Goal: Task Accomplishment & Management: Use online tool/utility

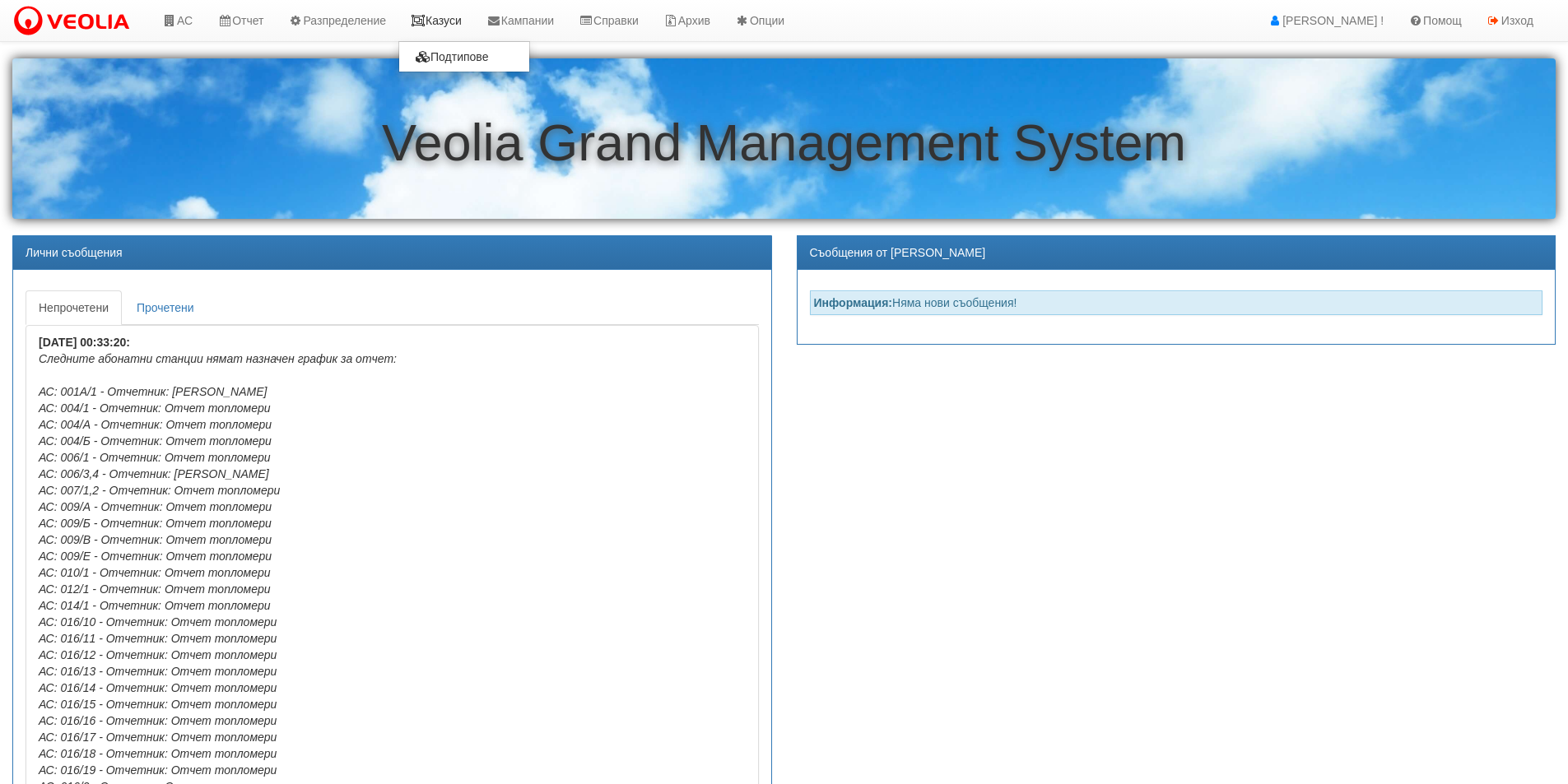
click at [454, 18] on link "Казуси" at bounding box center [436, 20] width 75 height 41
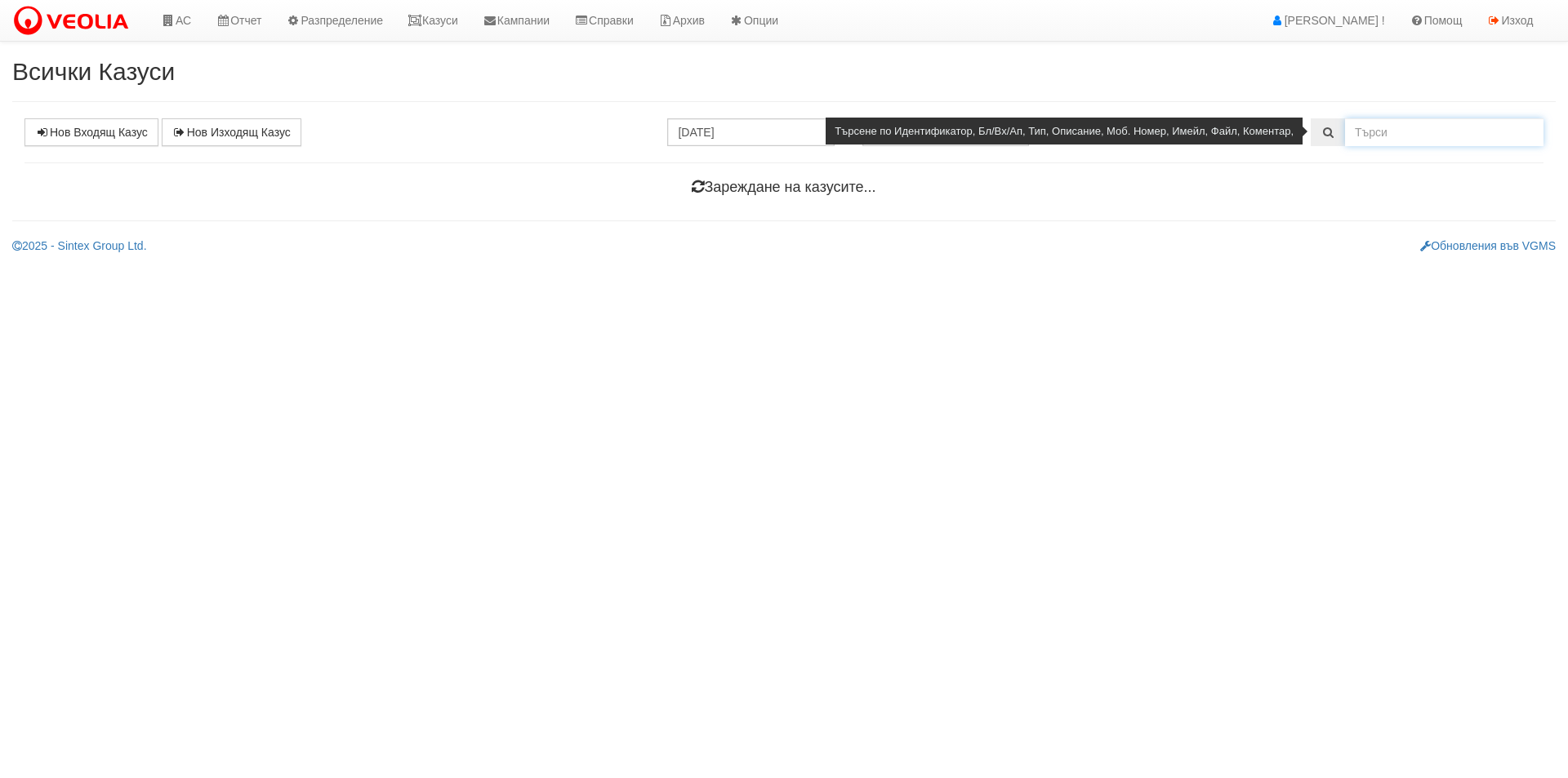
click at [1374, 136] on input "text" at bounding box center [1445, 132] width 198 height 28
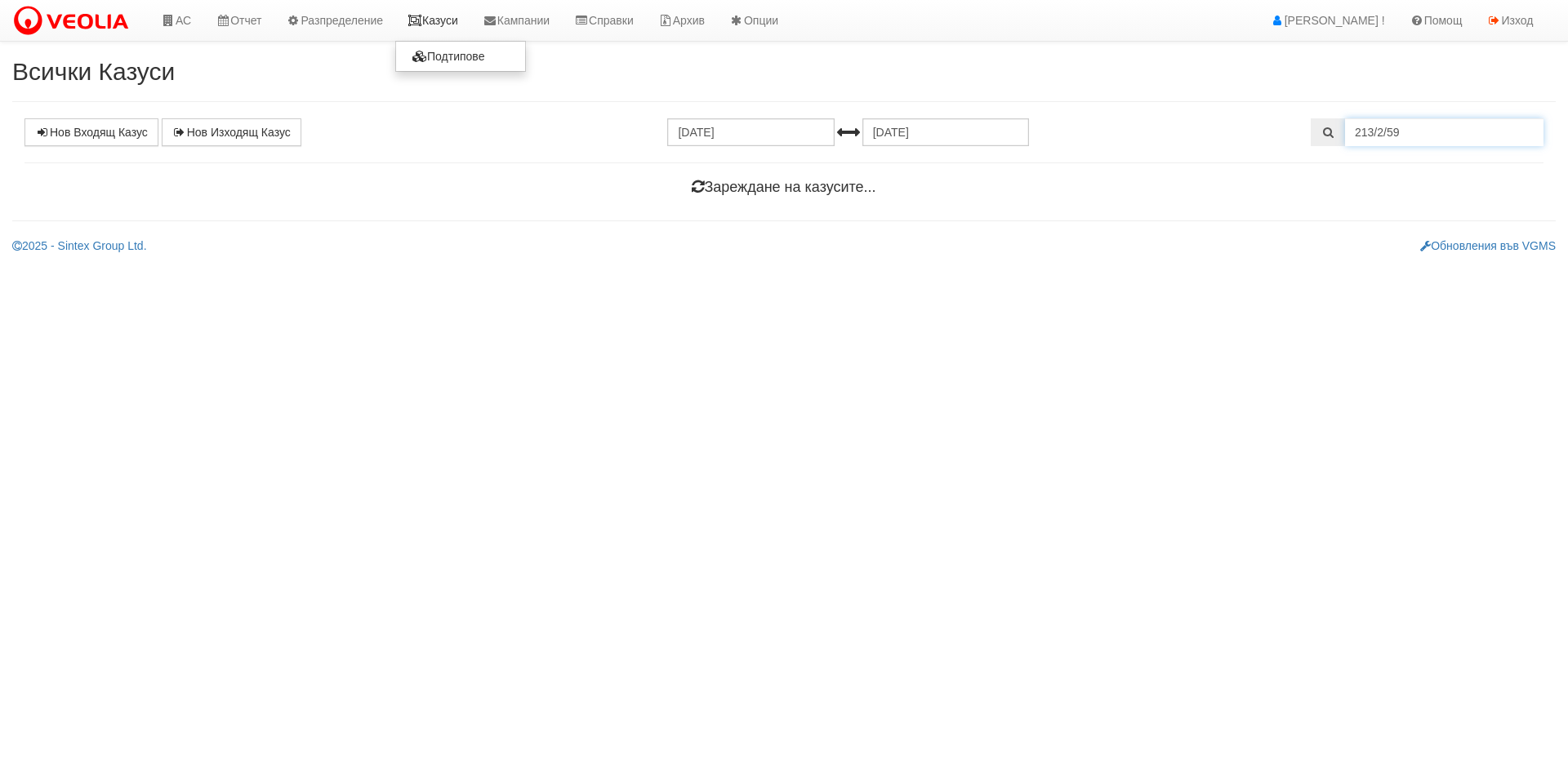
type input "213/2/59"
select select "1"
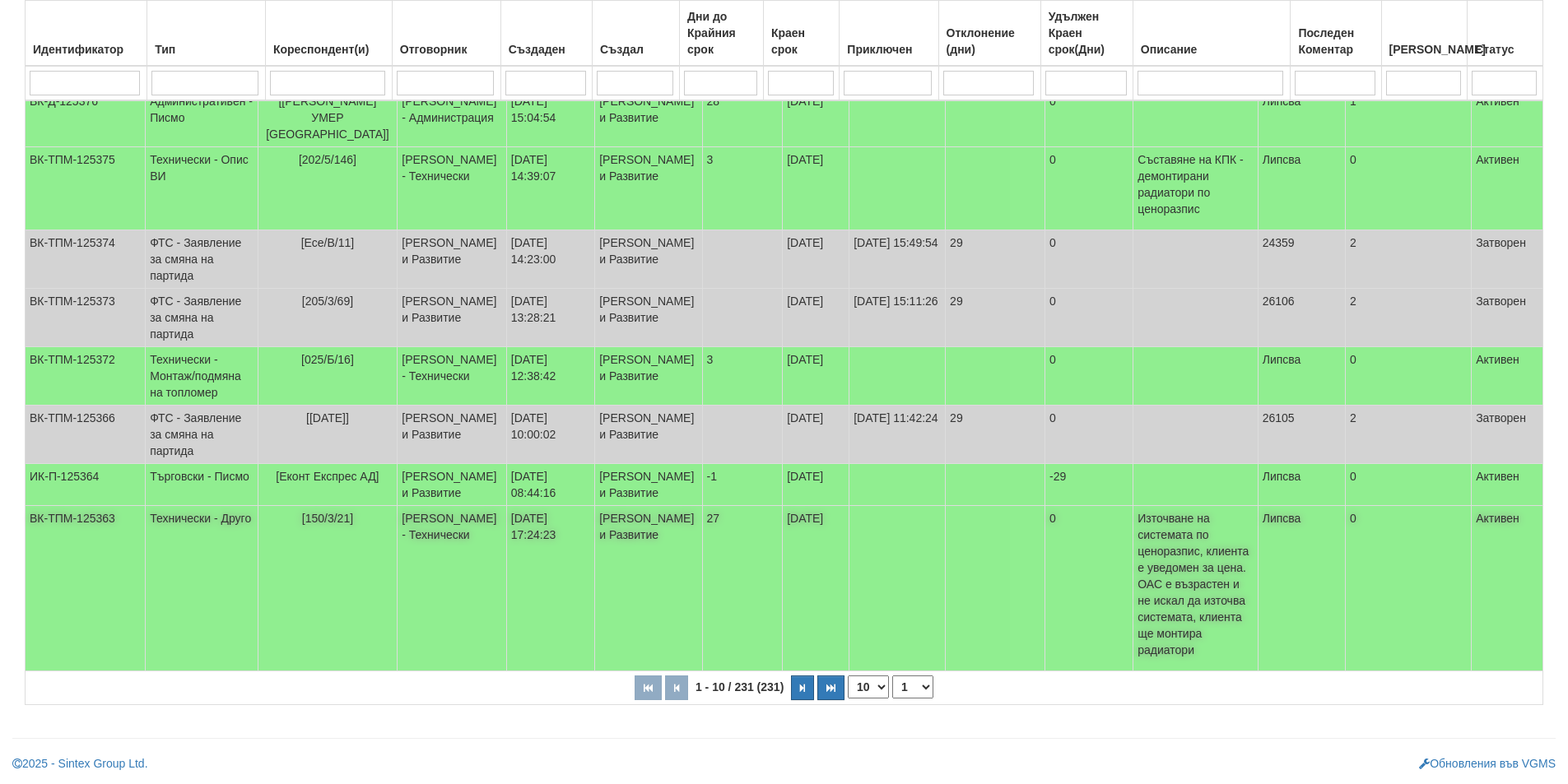
scroll to position [462, 0]
click at [881, 687] on select "10 20 30 40" at bounding box center [868, 687] width 41 height 23
select select "40"
click at [851, 698] on select "10 20 30 40" at bounding box center [868, 687] width 41 height 23
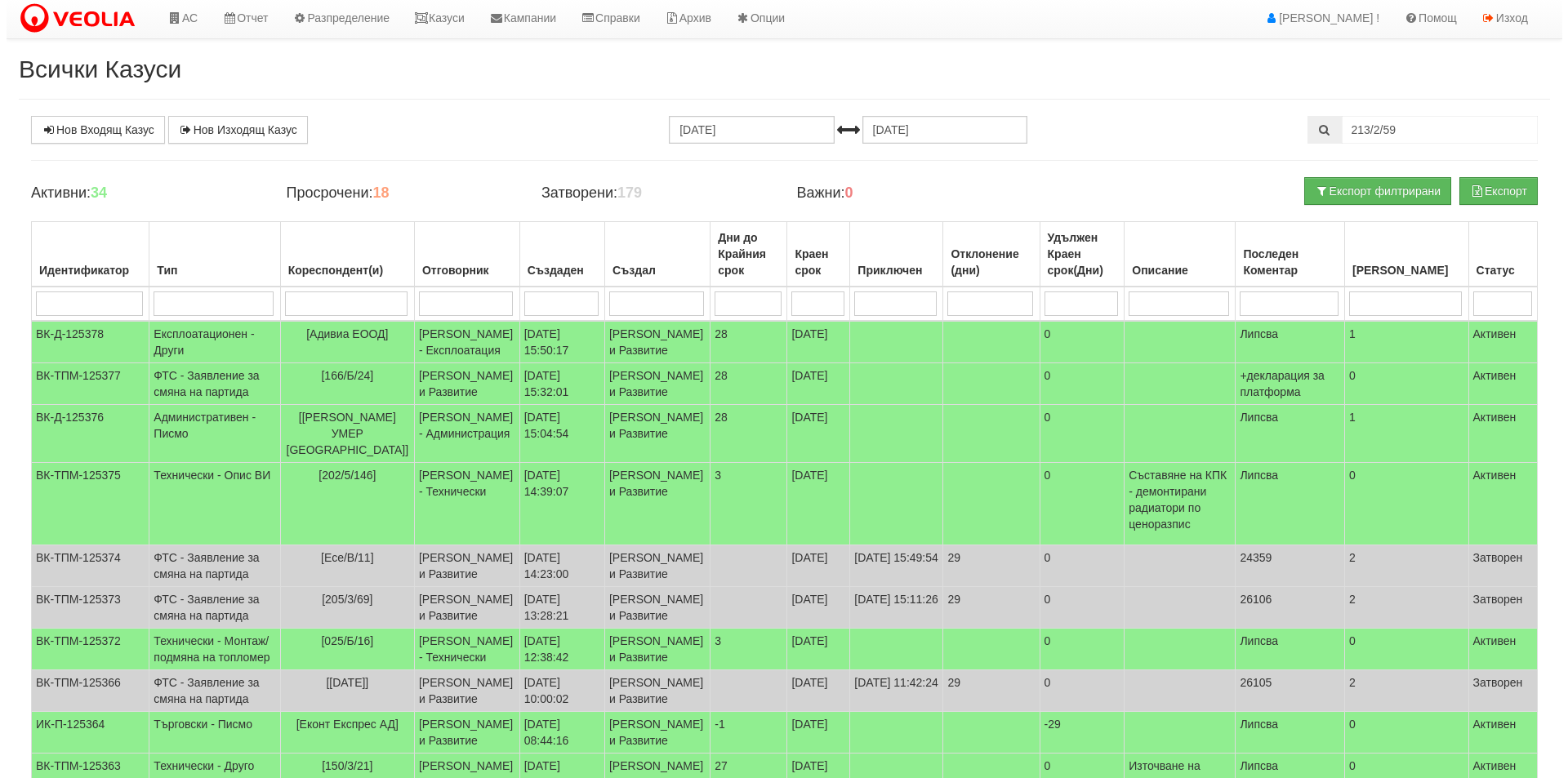
scroll to position [0, 0]
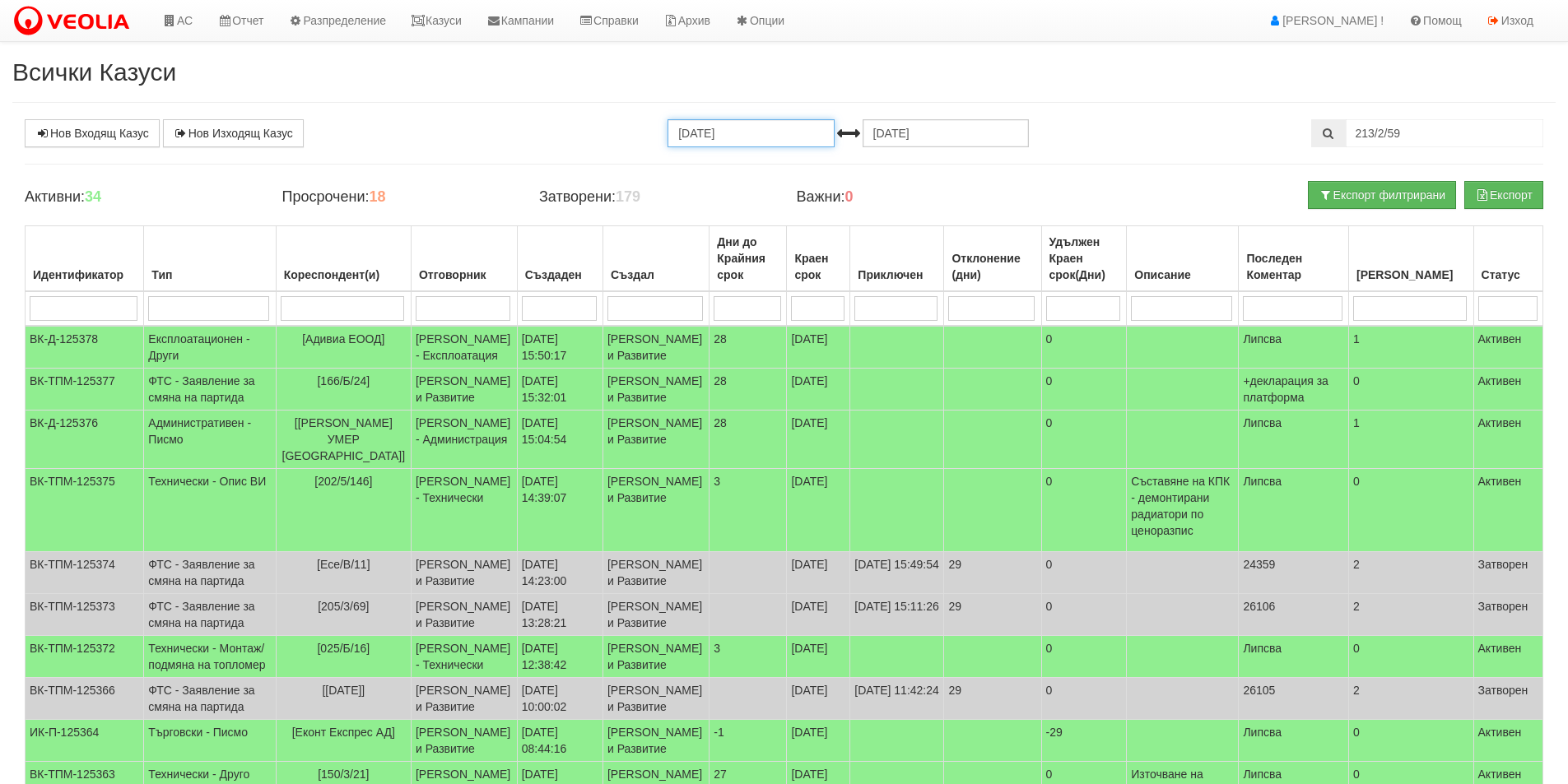
click at [690, 131] on input "[DATE]" at bounding box center [751, 133] width 167 height 28
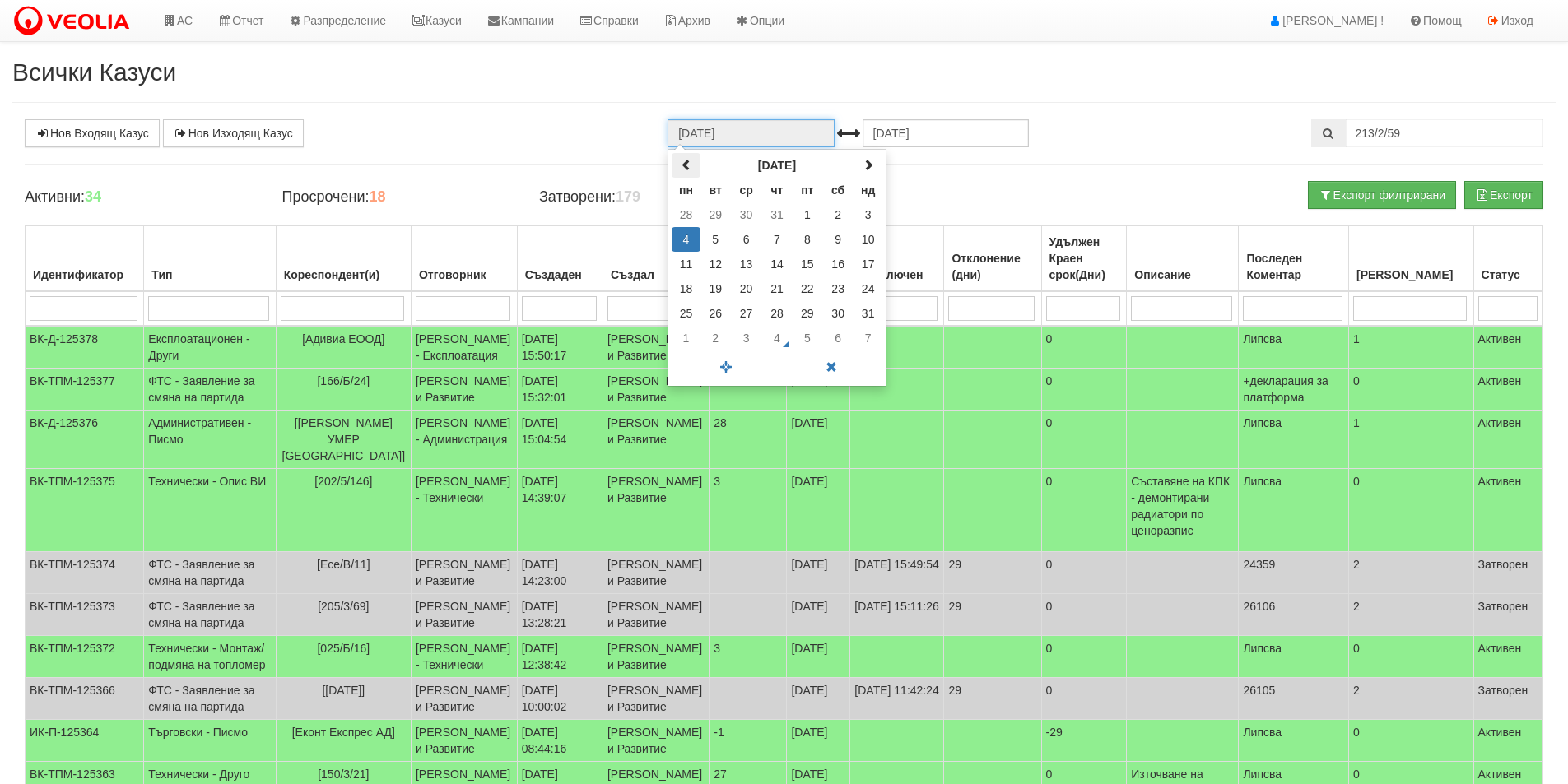
click at [687, 172] on th at bounding box center [685, 166] width 29 height 25
click at [718, 217] on td "1" at bounding box center [715, 215] width 31 height 25
type input "[DATE]"
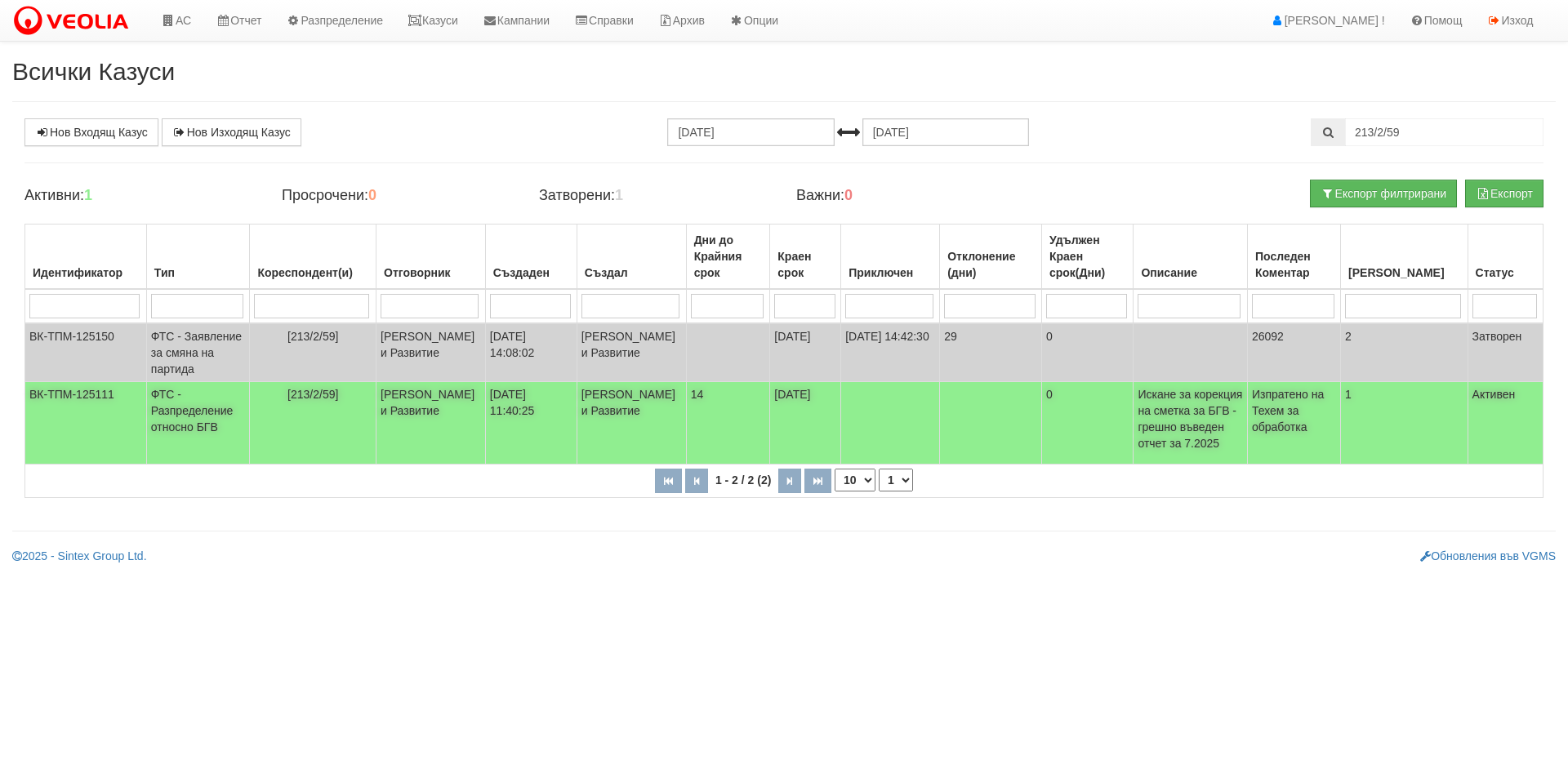
click at [188, 437] on td "ФТС - Разпределение относно БГВ" at bounding box center [197, 422] width 103 height 83
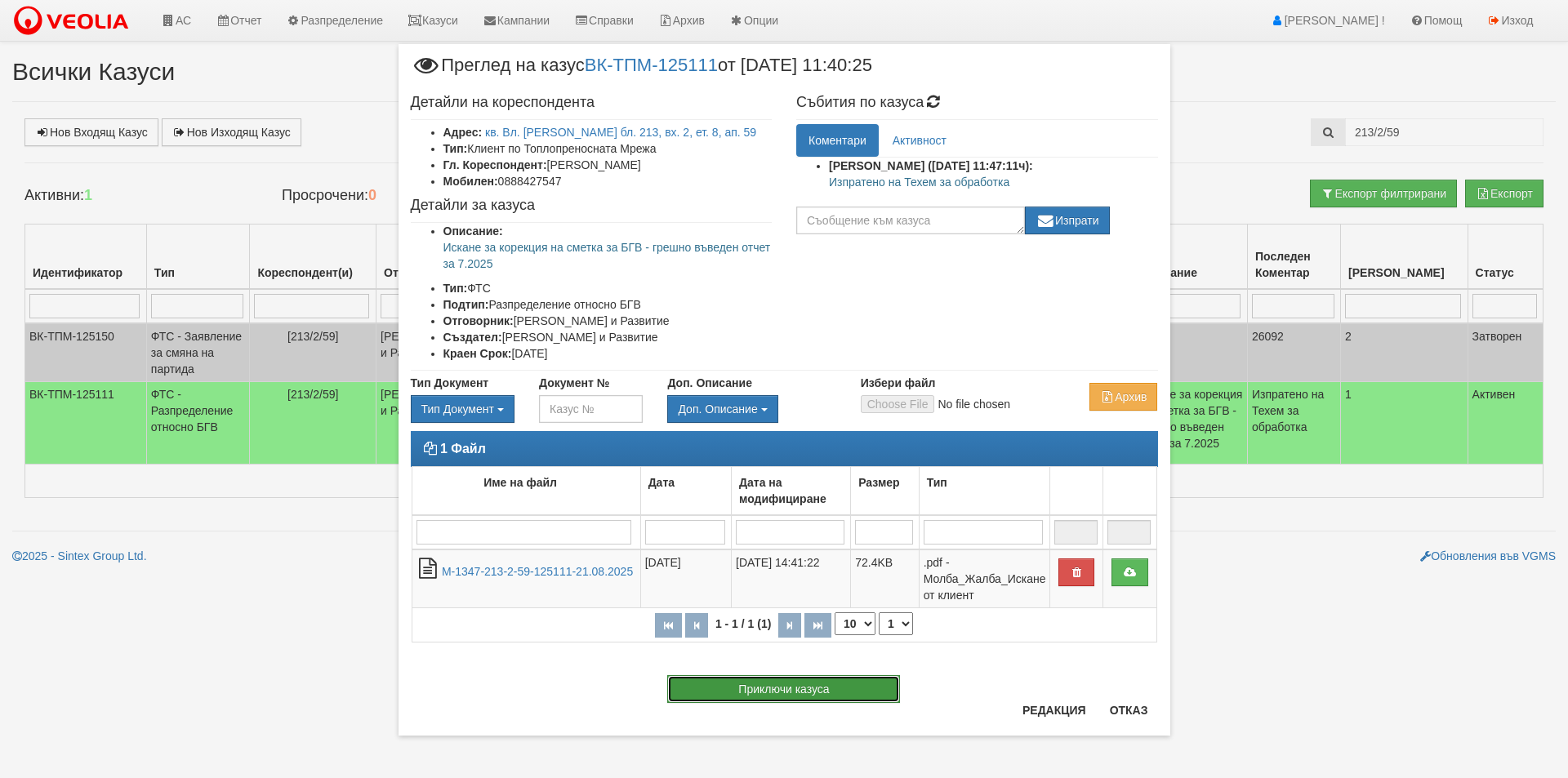
click at [762, 690] on button "Приключи казуса" at bounding box center [784, 689] width 233 height 28
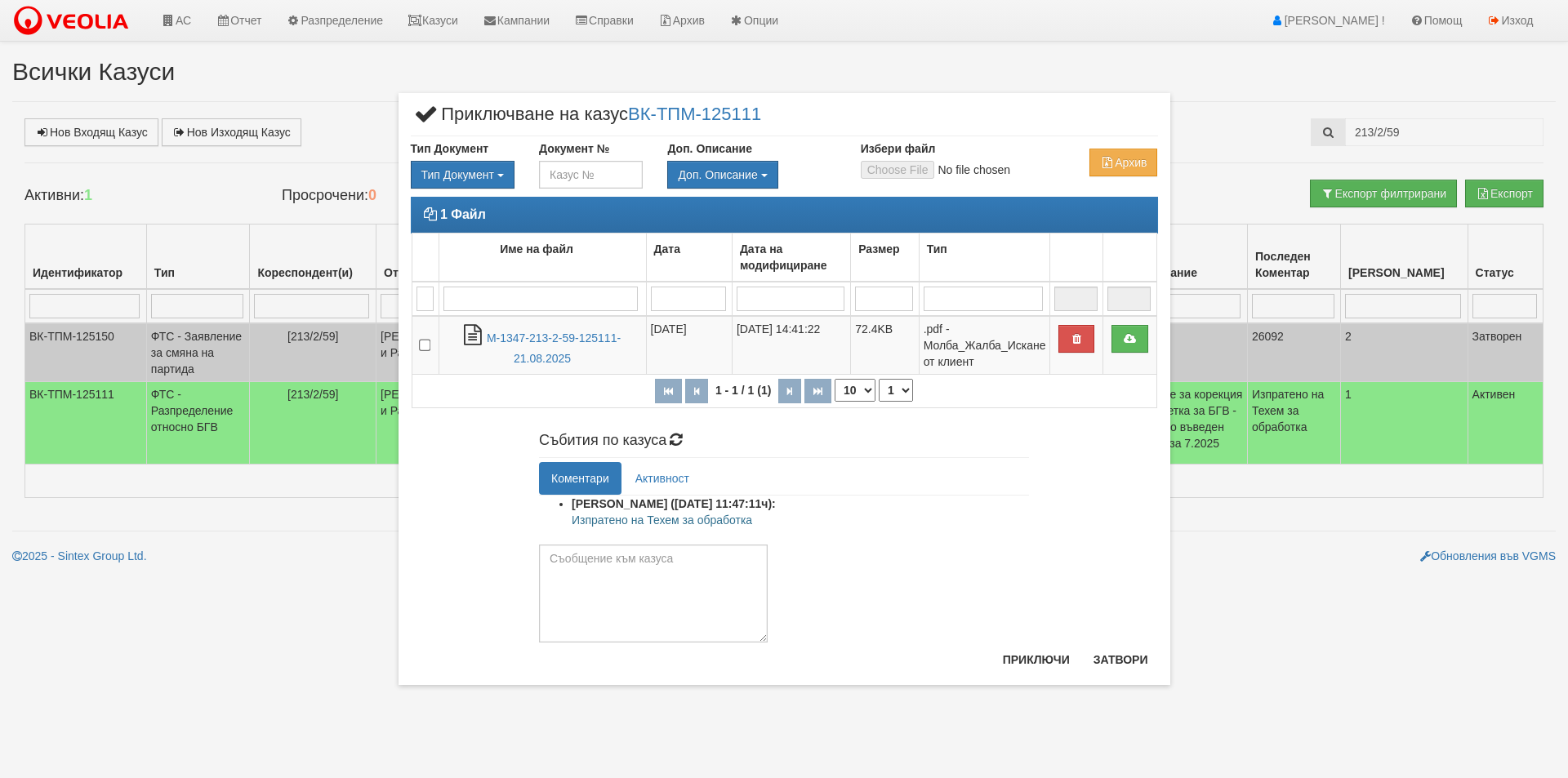
drag, startPoint x: 757, startPoint y: 608, endPoint x: 772, endPoint y: 679, distance: 72.6
click at [772, 679] on div "× Приключване на казус ВК-ТПМ-125111 Тип Документ Тип Документ П М ЗСП ОК СМПТ" at bounding box center [784, 389] width 771 height 592
click at [567, 564] on textarea at bounding box center [653, 593] width 229 height 98
click at [619, 561] on textarea "Обработено. Възстановена сума б.б. от [DATE]" at bounding box center [653, 593] width 229 height 98
type textarea "Обработено. Възстановена сума б.б. от [DATE]"
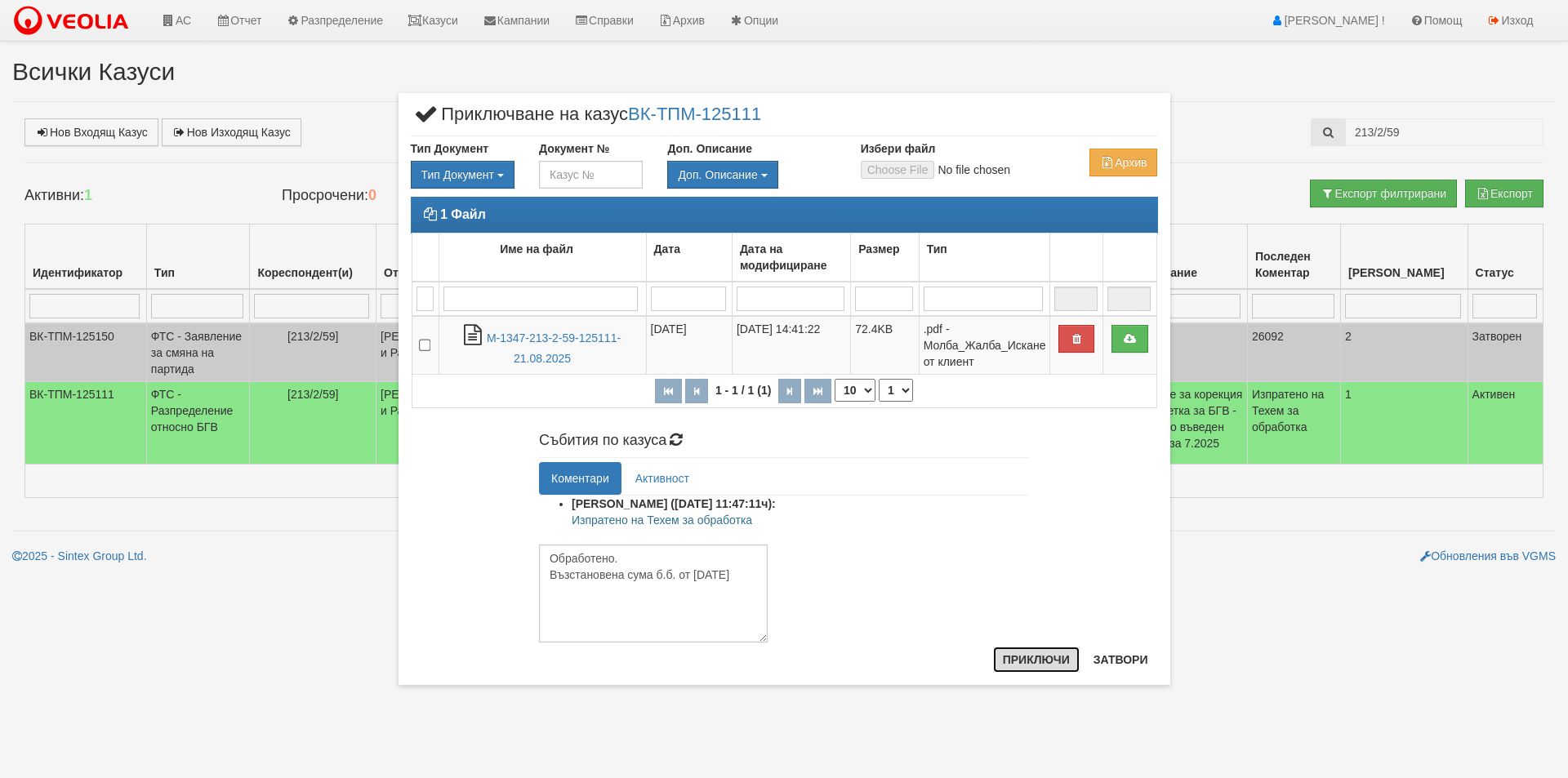
click at [1027, 664] on button "Приключи" at bounding box center [1037, 660] width 87 height 26
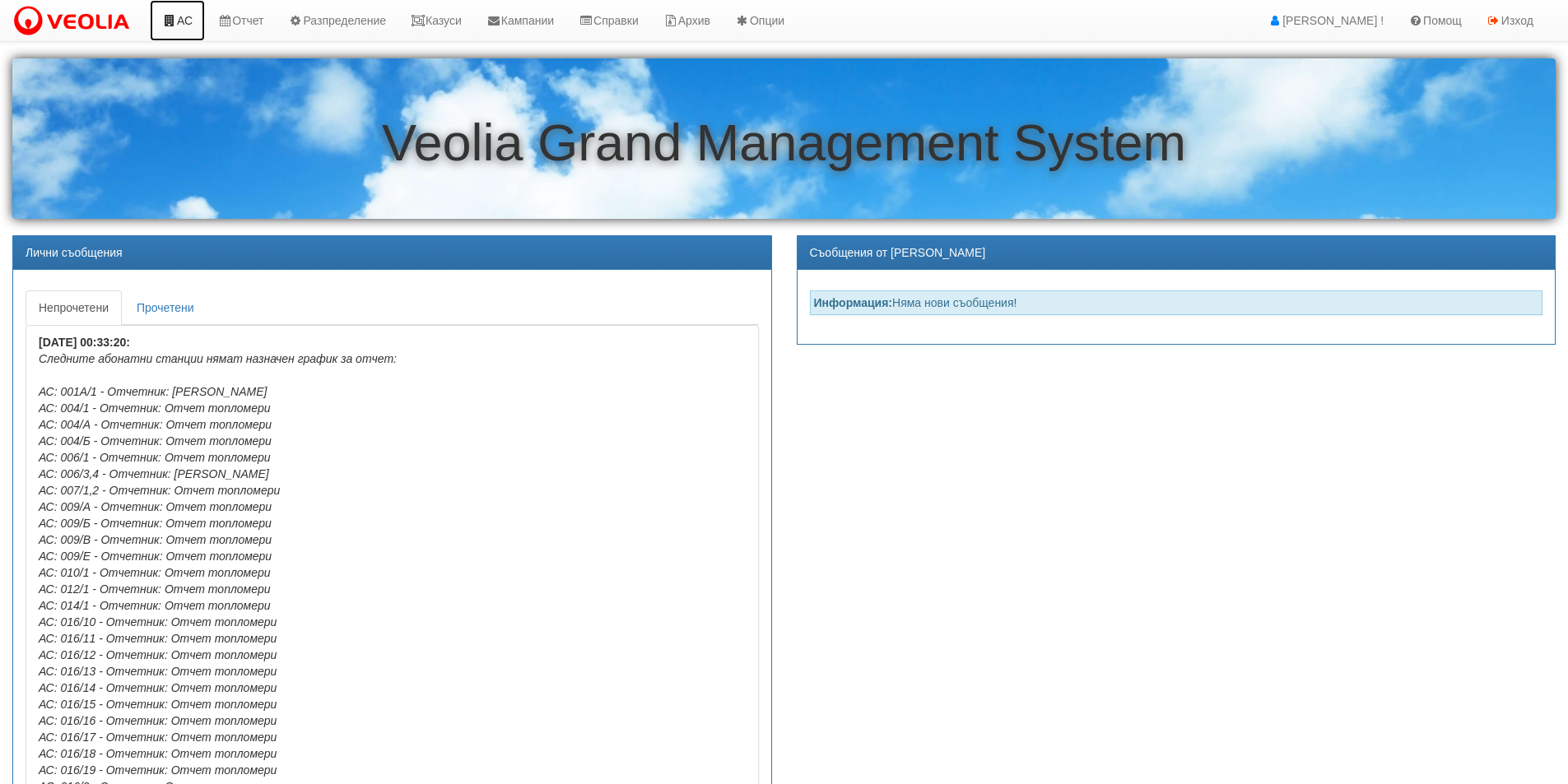
click at [191, 19] on link "АС" at bounding box center [177, 20] width 55 height 41
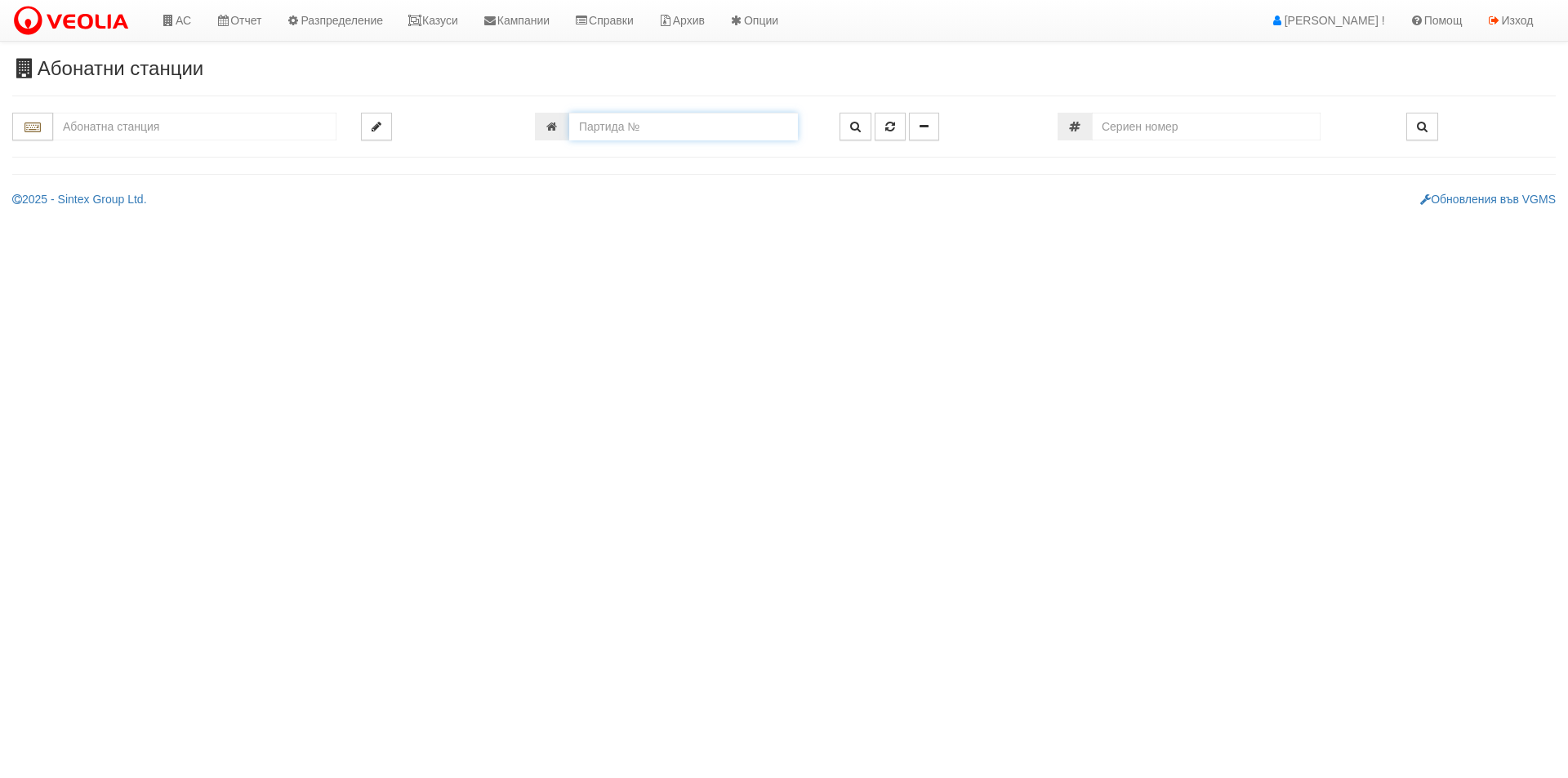
click at [640, 135] on input "number" at bounding box center [683, 127] width 229 height 28
type input "3"
type input "601"
click at [859, 133] on button "button" at bounding box center [855, 127] width 32 height 28
type input "214/1 - "ВЕОЛИЯ ЕНЕРДЖИ ВАРНА " ЕАД"
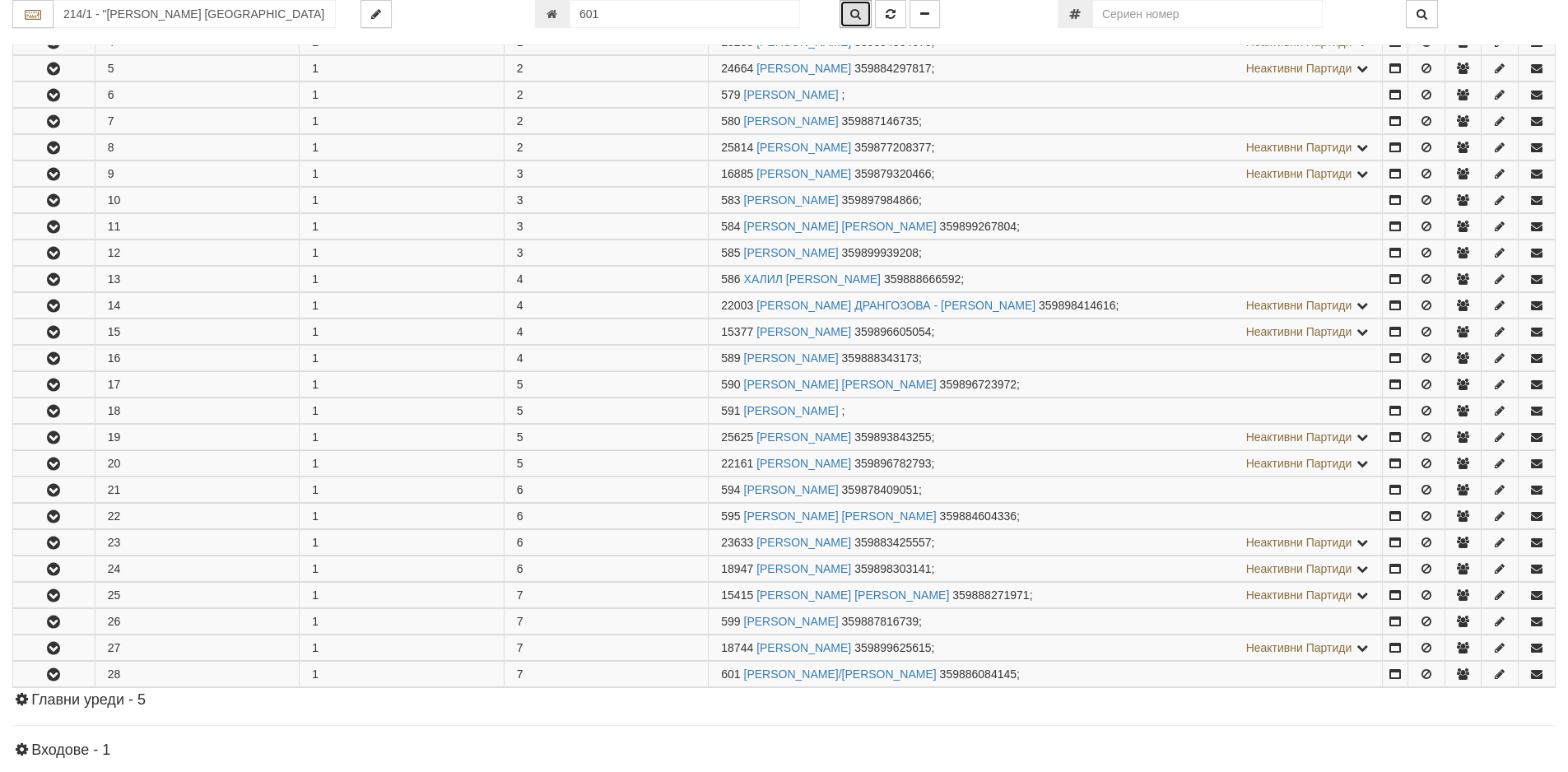
scroll to position [733, 0]
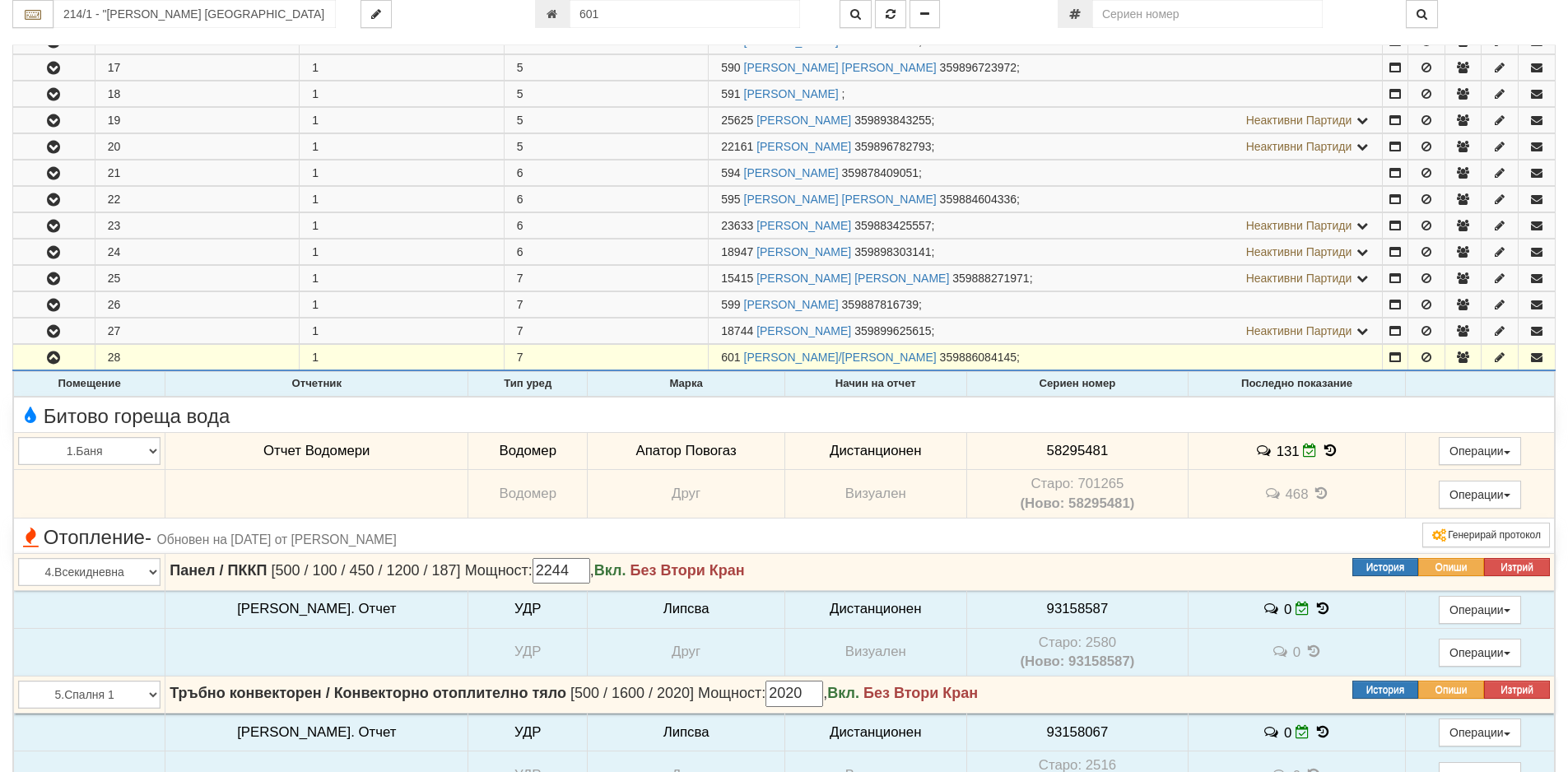
click at [1321, 449] on icon at bounding box center [1330, 450] width 18 height 14
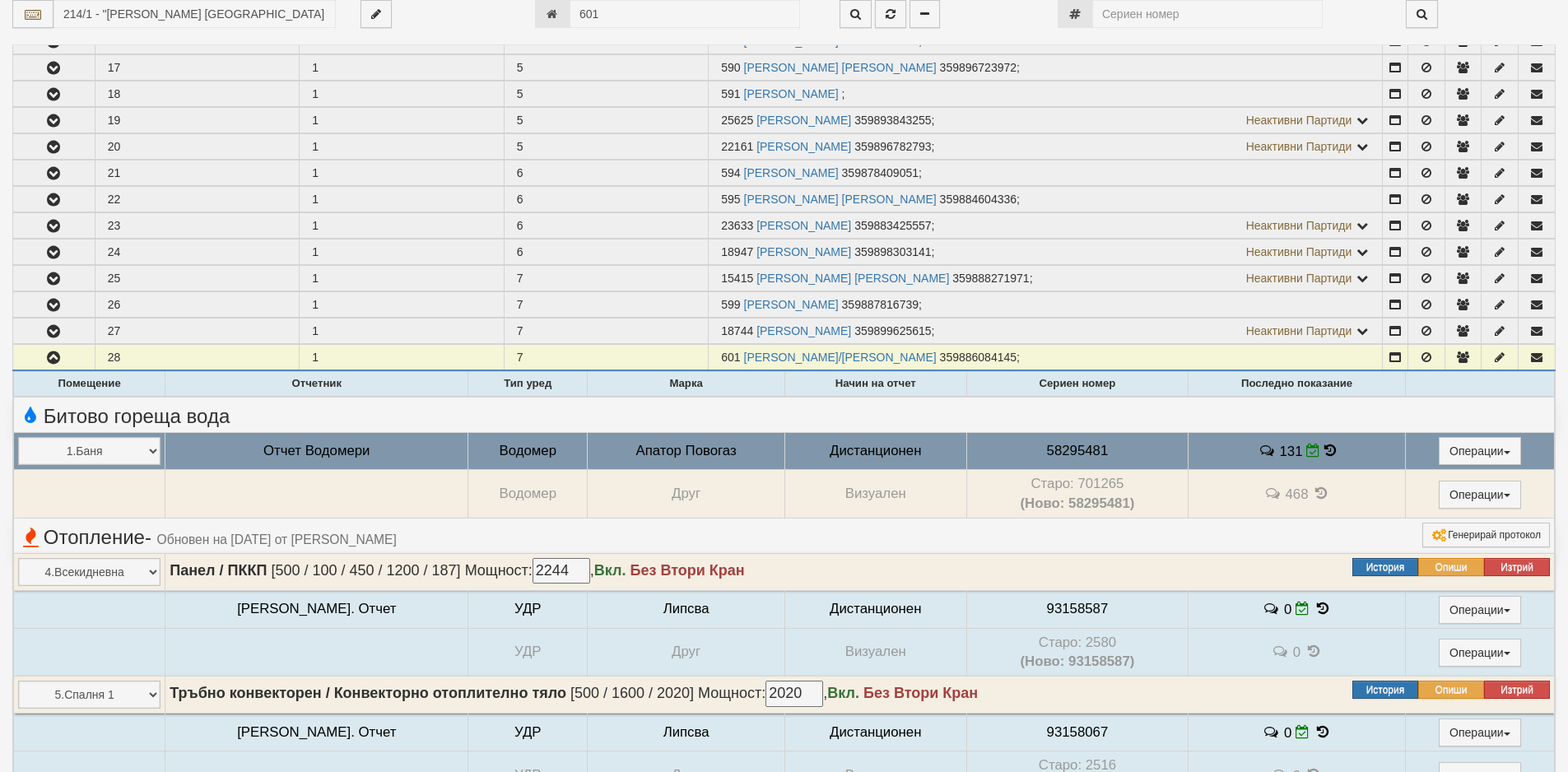
select select "1"
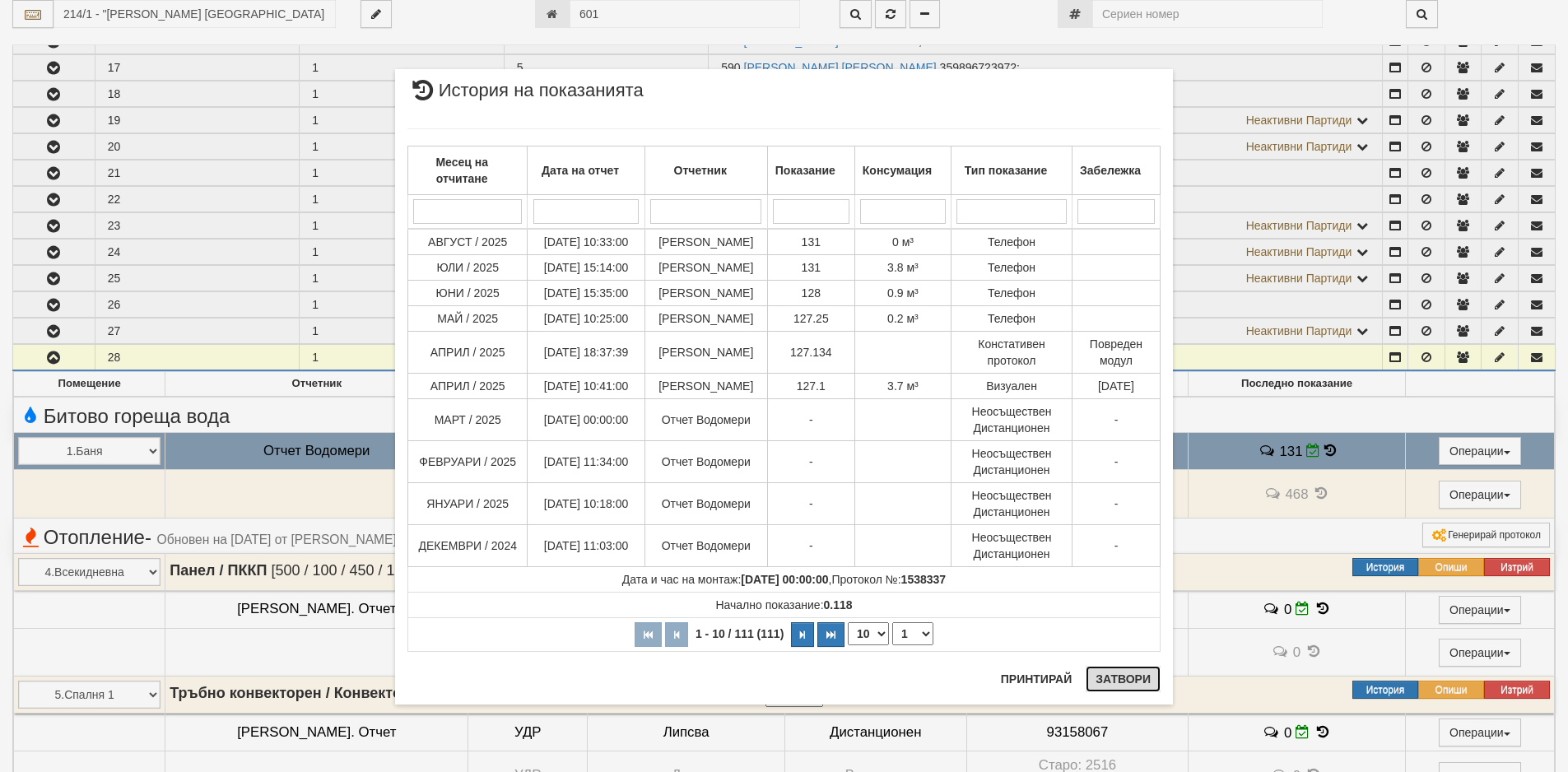
click at [1121, 685] on button "Затвори" at bounding box center [1123, 679] width 74 height 26
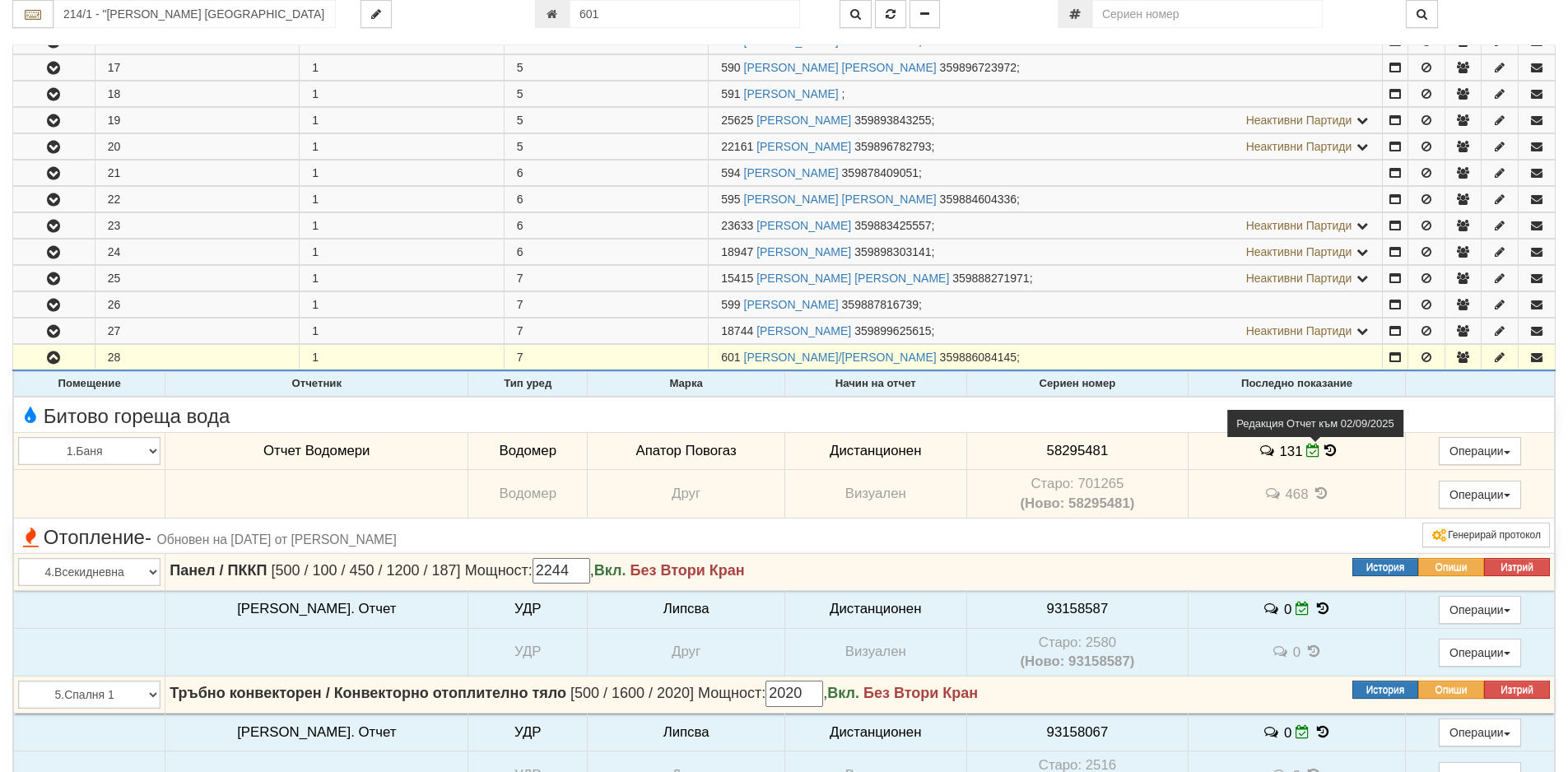
click at [1306, 452] on icon at bounding box center [1313, 450] width 14 height 14
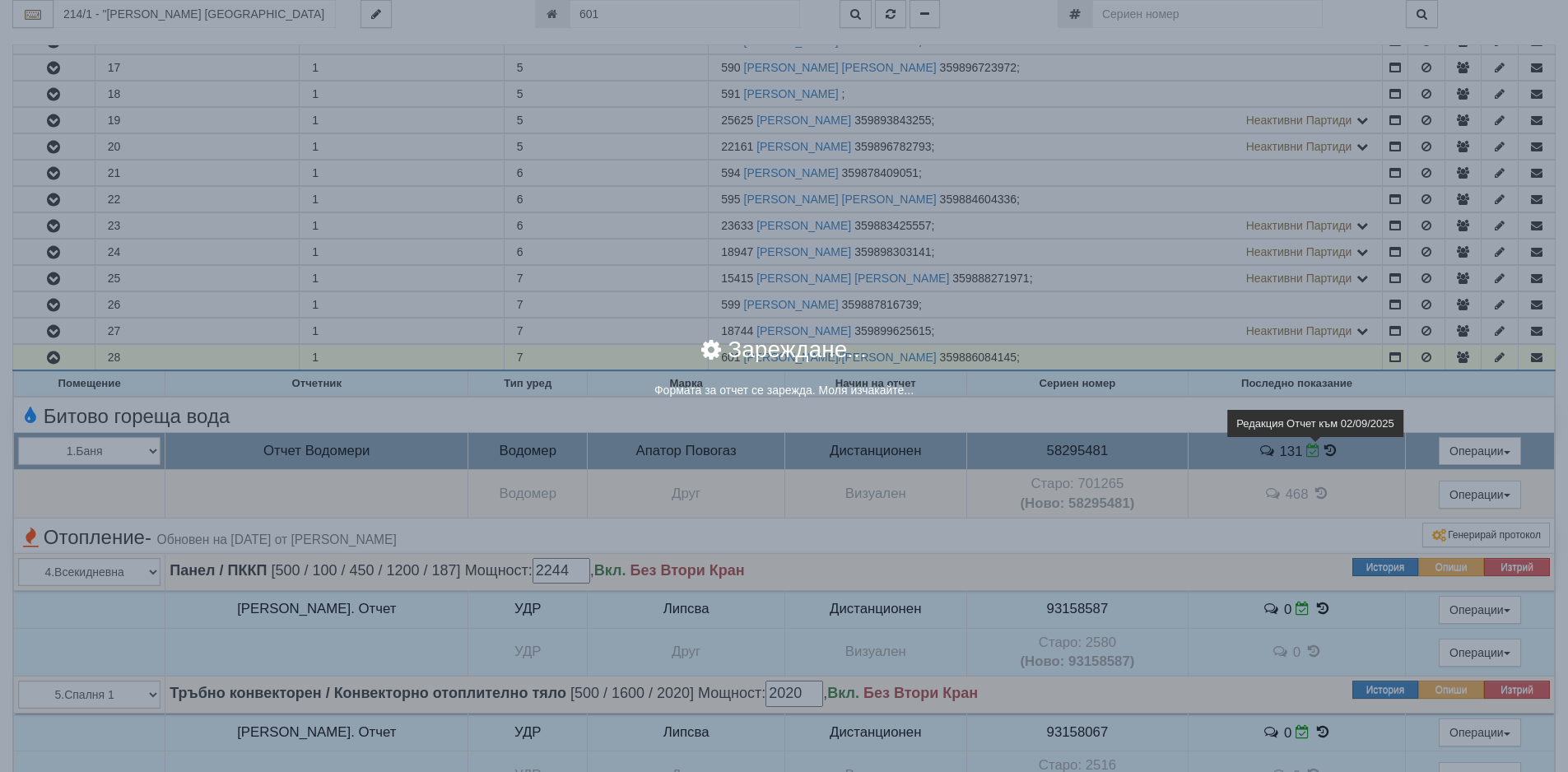
select select "8ac75930-9bfd-e511-80be-8d5a1dced85a"
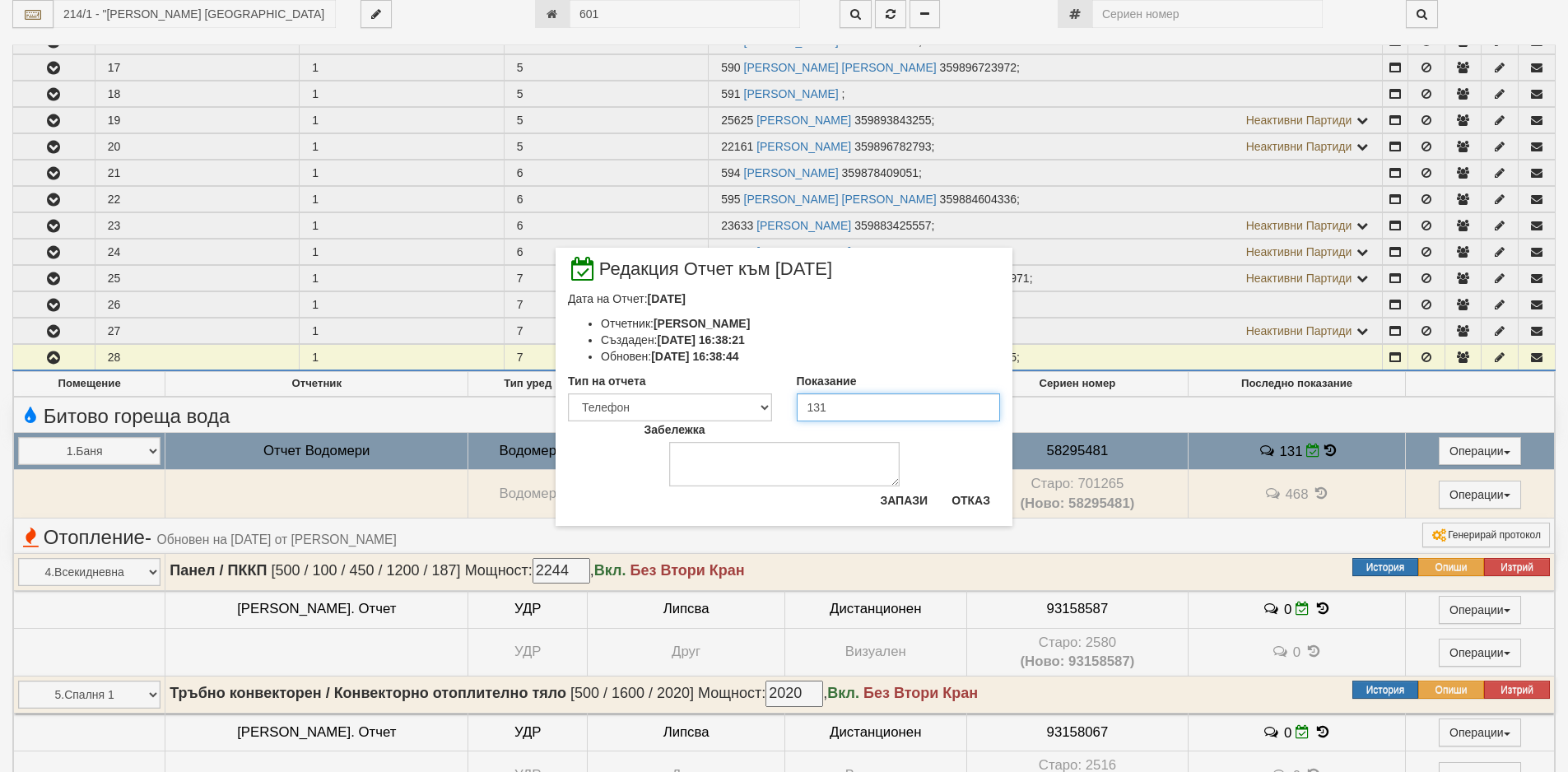
drag, startPoint x: 847, startPoint y: 406, endPoint x: 748, endPoint y: 406, distance: 99.0
click at [748, 406] on div "Тип на отчета Визуален Телефон Бележка Неосигурен достъп Самоотчет Служебно Дис…" at bounding box center [784, 396] width 457 height 48
type input "128"
click at [725, 450] on textarea "Забележка" at bounding box center [784, 464] width 231 height 45
type textarea "3.9.2025"
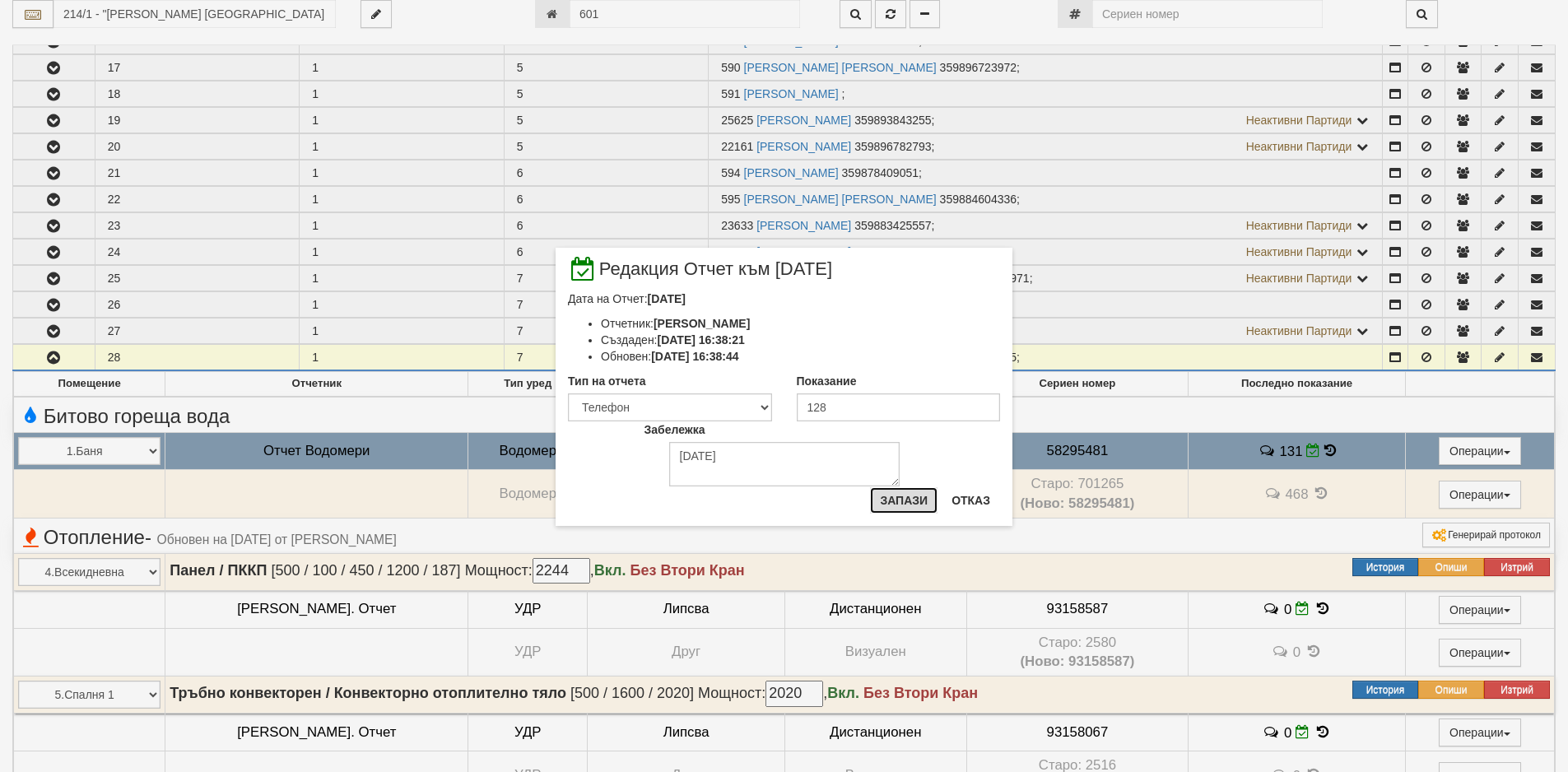
click at [913, 500] on button "Запази" at bounding box center [904, 500] width 67 height 26
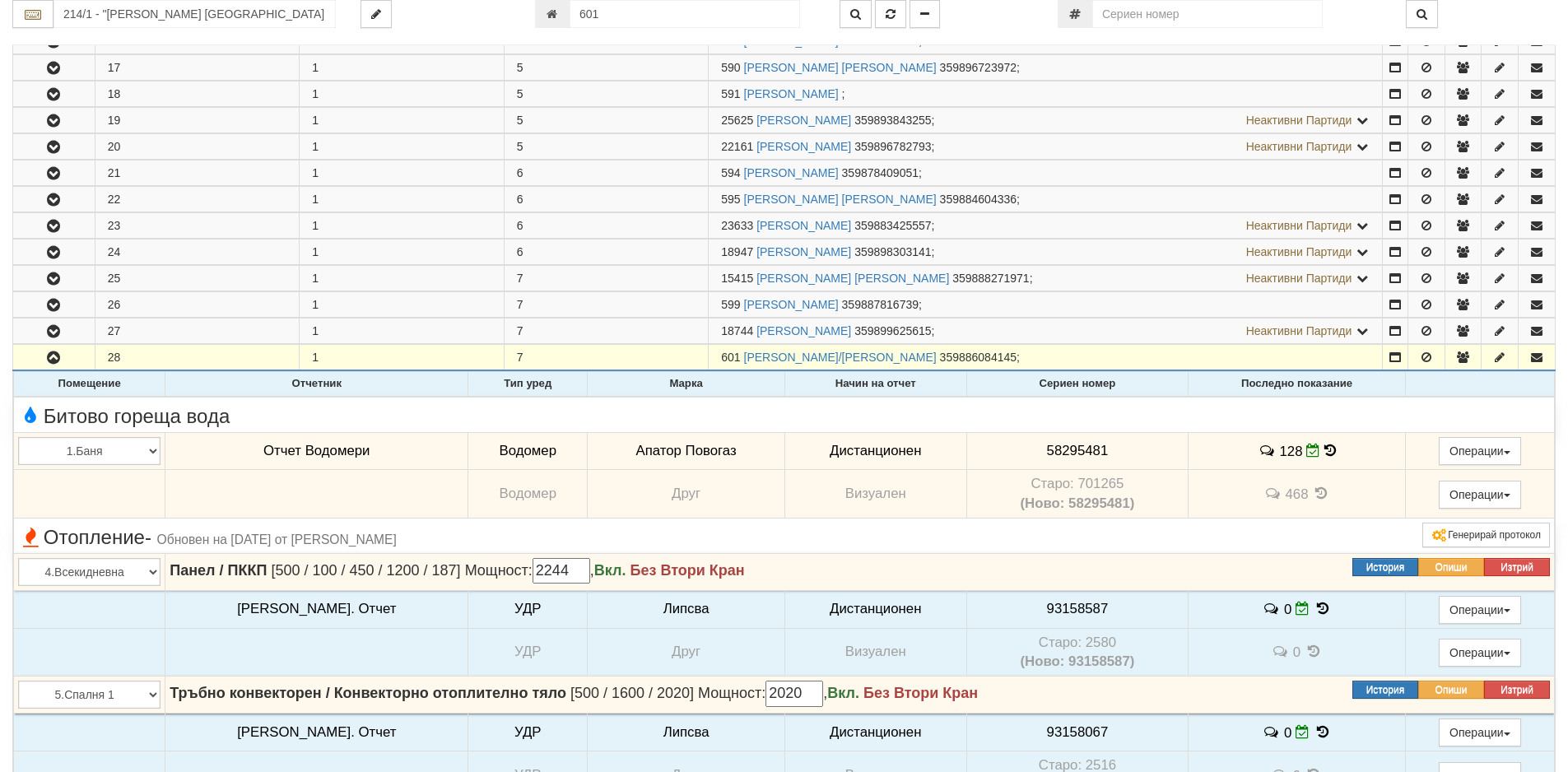
click at [1324, 455] on icon at bounding box center [1330, 450] width 11 height 14
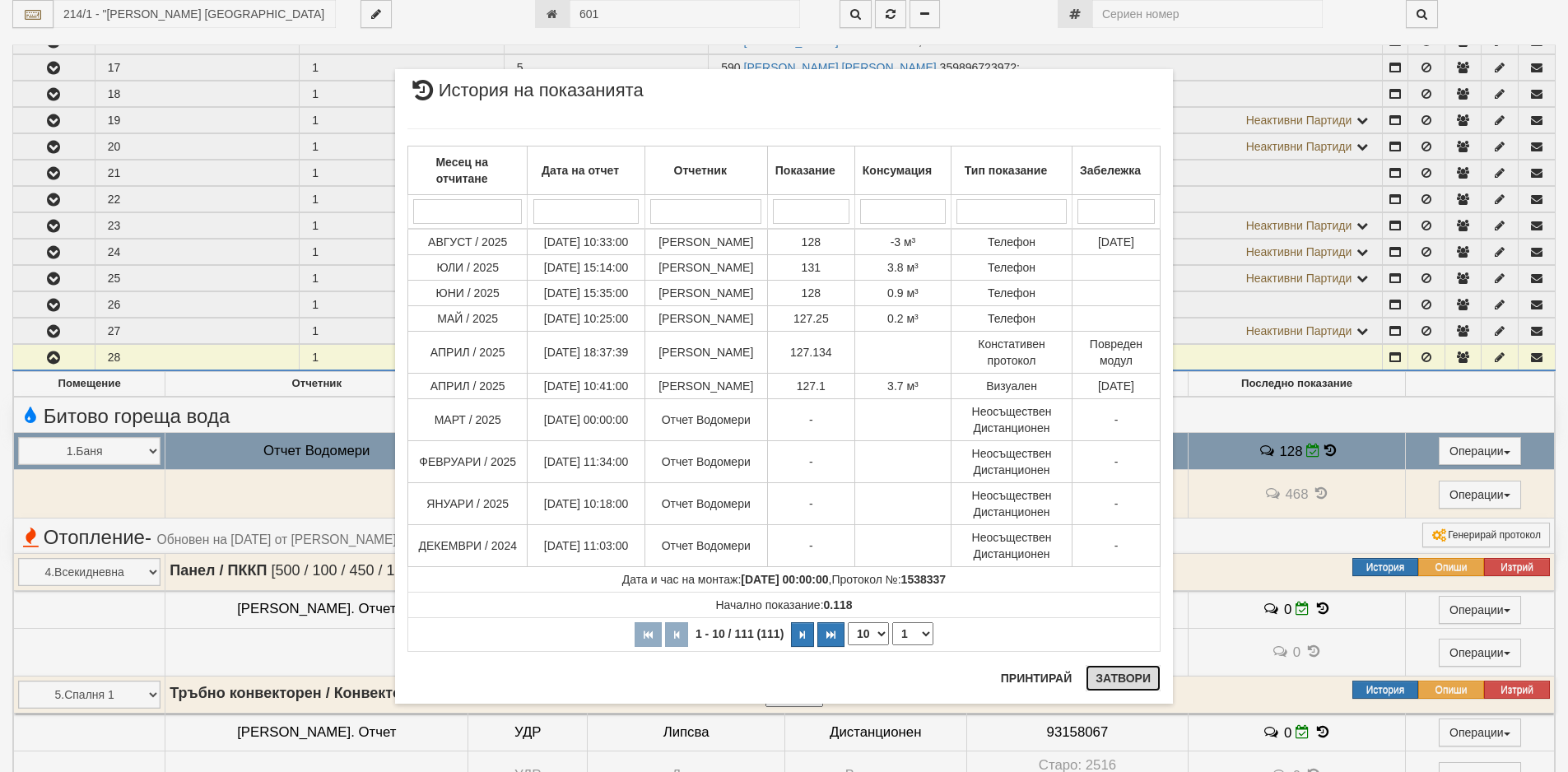
click at [1123, 676] on button "Затвори" at bounding box center [1123, 678] width 74 height 26
